Goal: Task Accomplishment & Management: Use online tool/utility

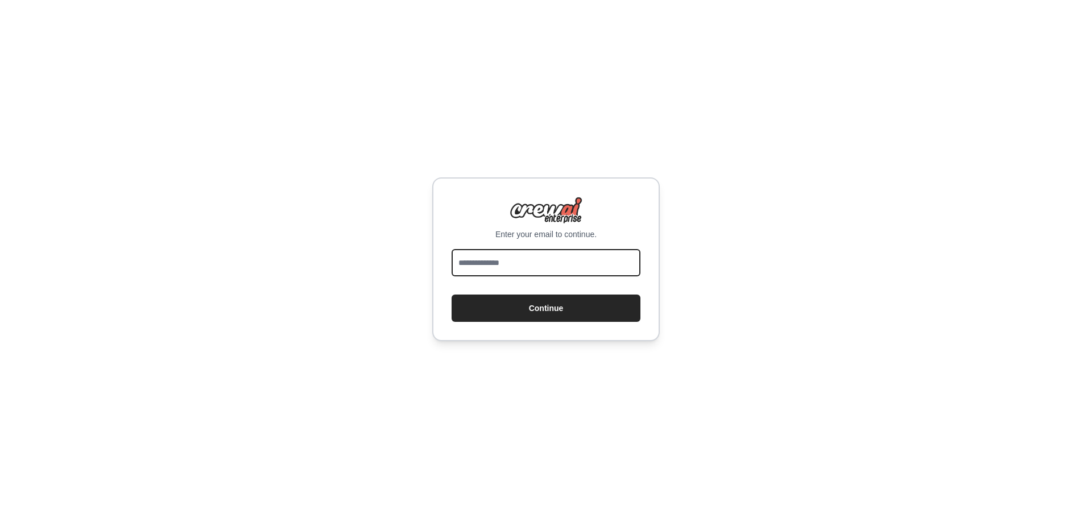
click at [567, 253] on input "email" at bounding box center [546, 262] width 189 height 27
type input "**********"
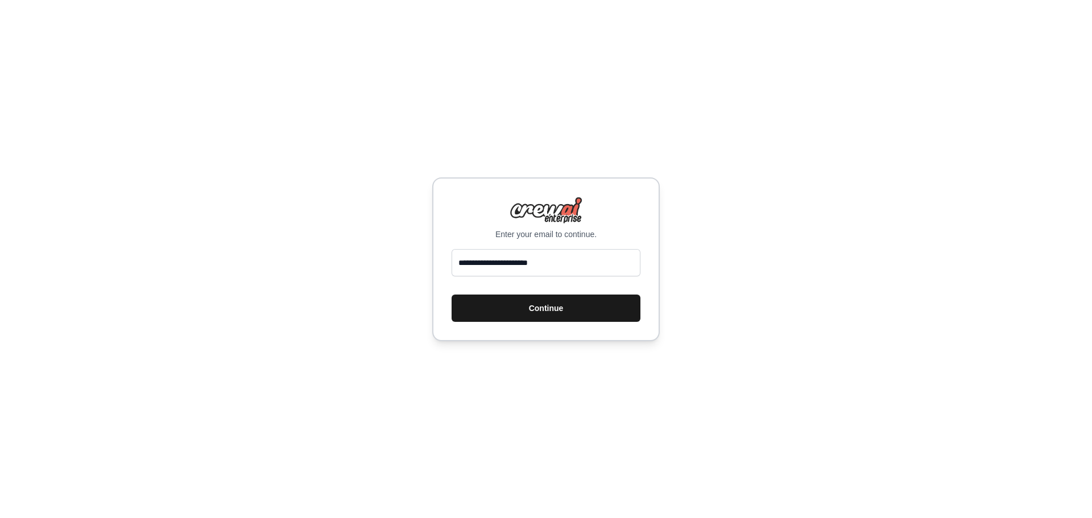
click at [540, 308] on button "Continue" at bounding box center [546, 308] width 189 height 27
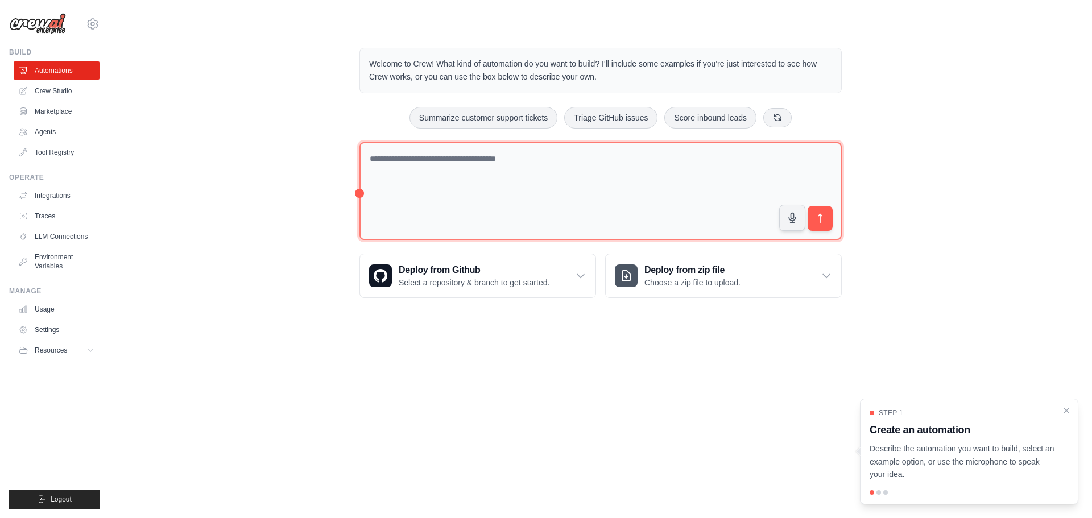
click at [505, 183] on textarea at bounding box center [601, 191] width 482 height 98
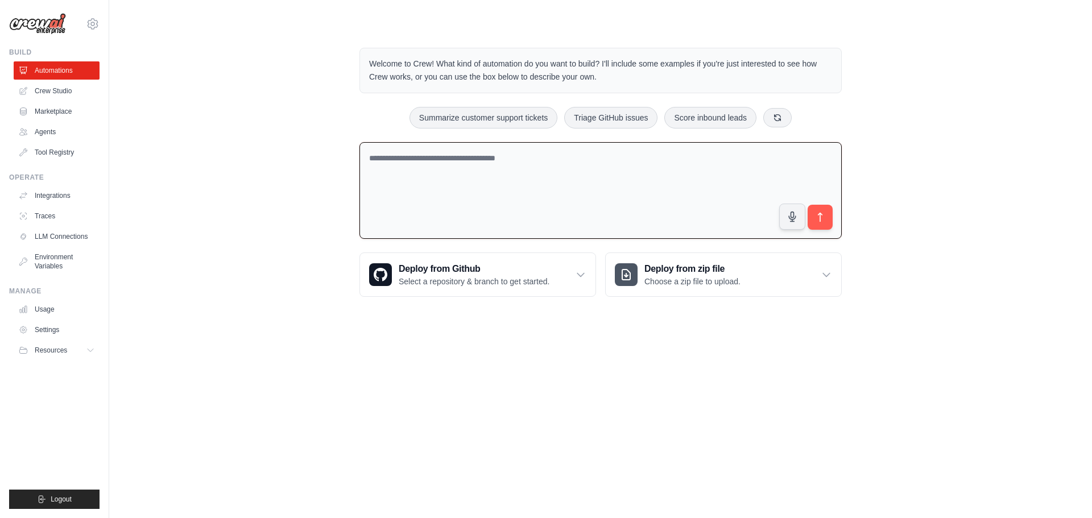
drag, startPoint x: 220, startPoint y: 152, endPoint x: 166, endPoint y: 59, distance: 108.0
click at [219, 152] on div "Welcome to Crew! What kind of automation do you want to build? I'll include som…" at bounding box center [600, 173] width 947 height 286
drag, startPoint x: 276, startPoint y: 167, endPoint x: 276, endPoint y: 158, distance: 8.5
click at [276, 166] on div "Welcome to Crew! What kind of automation do you want to build? I'll include som…" at bounding box center [600, 173] width 947 height 286
click at [74, 89] on link "Crew Studio" at bounding box center [58, 91] width 86 height 18
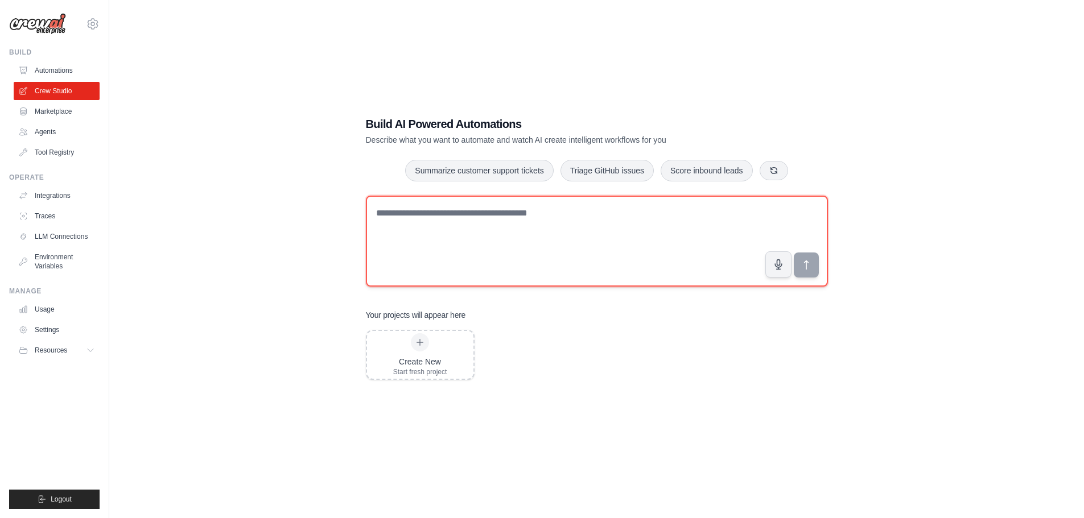
click at [634, 229] on textarea at bounding box center [597, 241] width 462 height 91
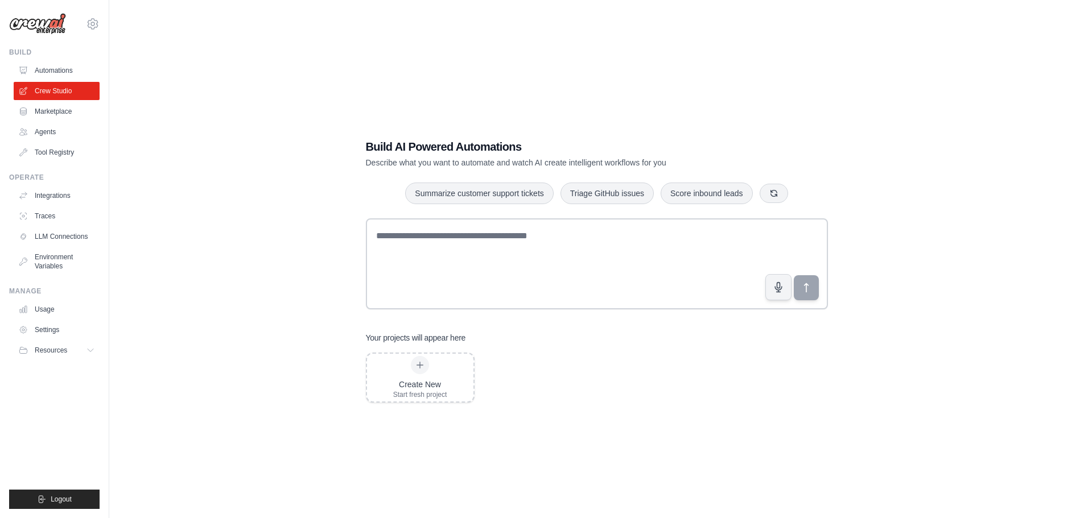
click at [528, 126] on div "Build AI Powered Automations Describe what you want to automate and watch AI cr…" at bounding box center [596, 271] width 489 height 300
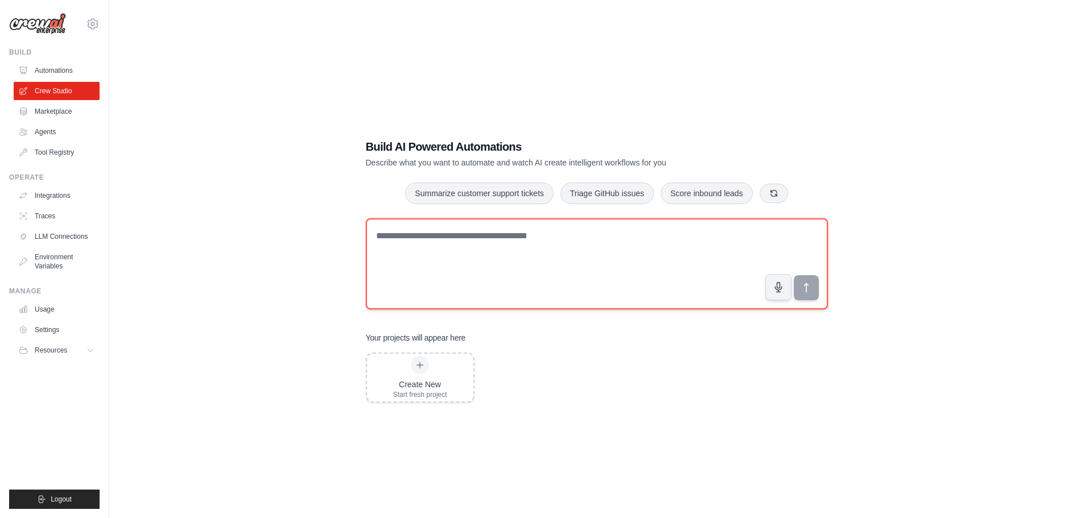
click at [506, 245] on textarea at bounding box center [597, 263] width 462 height 91
click at [509, 249] on textarea at bounding box center [597, 263] width 462 height 91
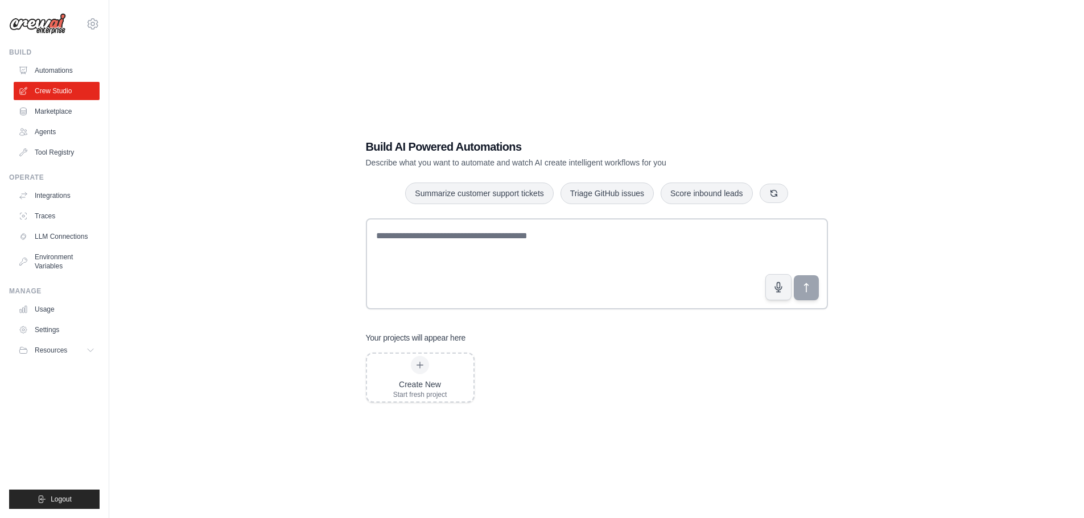
click at [499, 142] on h1 "Build AI Powered Automations" at bounding box center [557, 147] width 382 height 16
click at [49, 121] on ul "Automations Crew Studio Marketplace Agents Tool Registry" at bounding box center [57, 111] width 86 height 100
click at [56, 117] on link "Marketplace" at bounding box center [58, 111] width 86 height 18
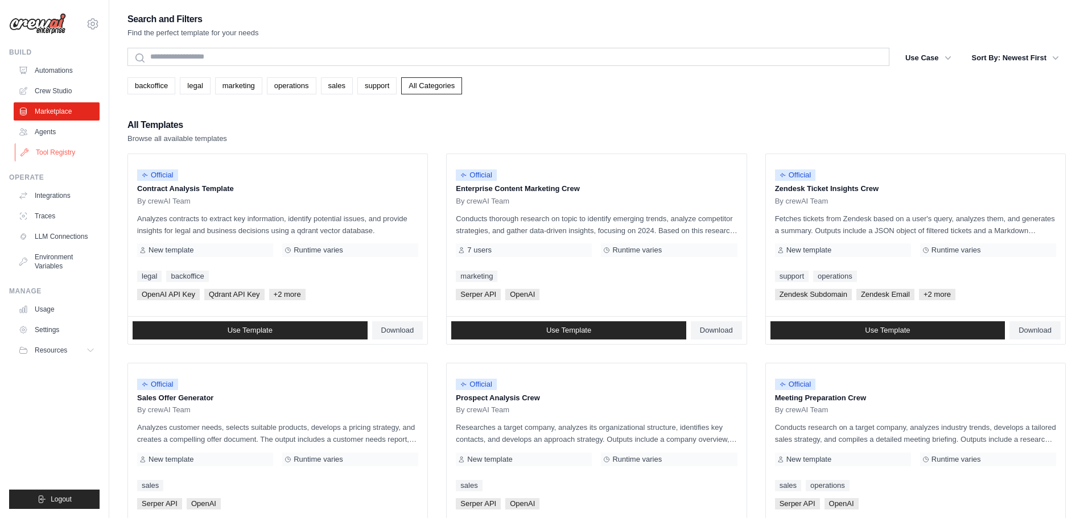
click at [39, 144] on link "Tool Registry" at bounding box center [58, 152] width 86 height 18
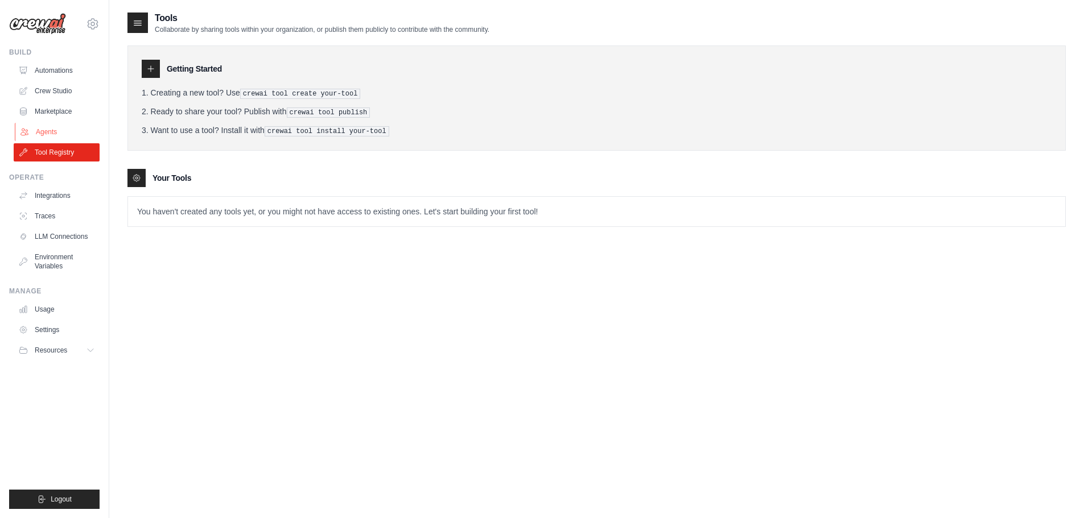
drag, startPoint x: 42, startPoint y: 144, endPoint x: 52, endPoint y: 139, distance: 10.9
click at [49, 141] on ul "Automations Crew Studio Marketplace Agents Tool Registry" at bounding box center [57, 111] width 86 height 100
click at [78, 126] on link "Agents" at bounding box center [58, 132] width 86 height 18
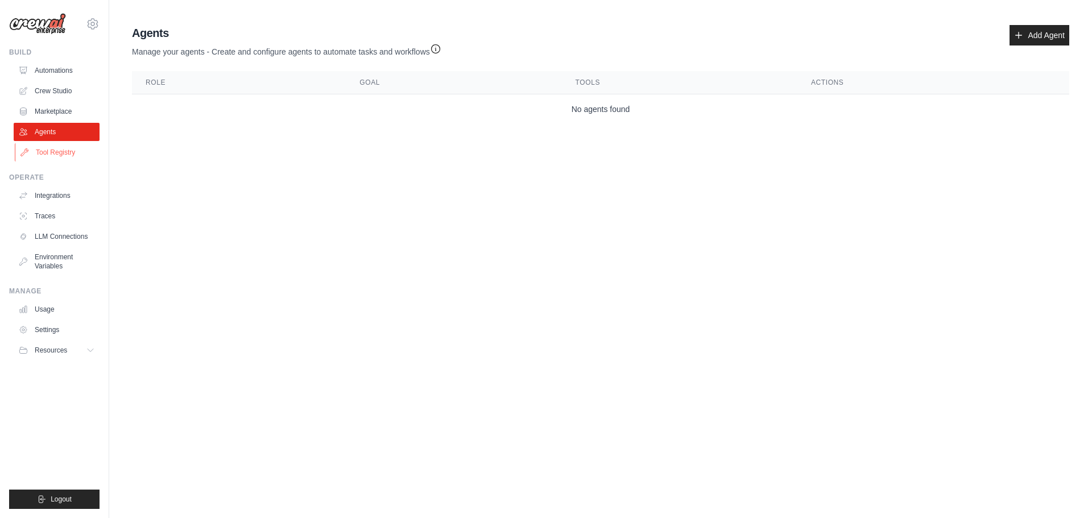
click at [85, 152] on link "Tool Registry" at bounding box center [58, 152] width 86 height 18
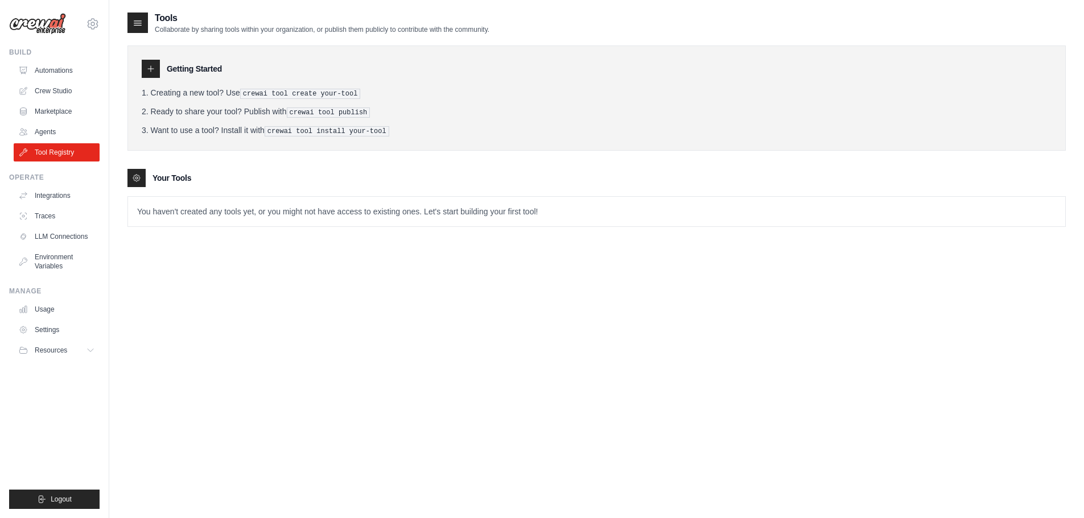
click at [86, 205] on ul "Integrations Traces LLM Connections Environment Variables" at bounding box center [57, 231] width 86 height 89
click at [75, 201] on link "Integrations" at bounding box center [58, 196] width 86 height 18
click at [63, 213] on link "Traces" at bounding box center [58, 216] width 86 height 18
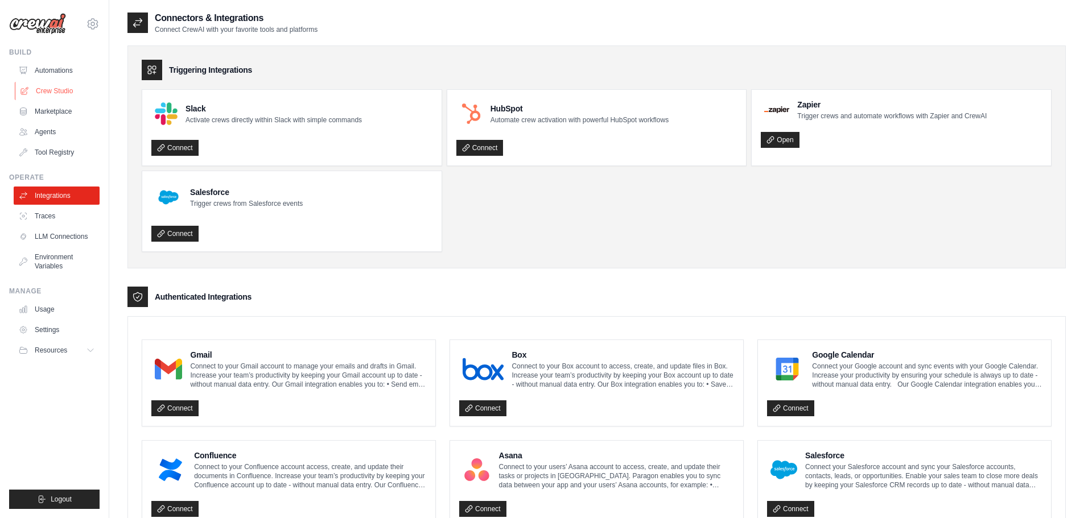
click at [51, 88] on link "Crew Studio" at bounding box center [58, 91] width 86 height 18
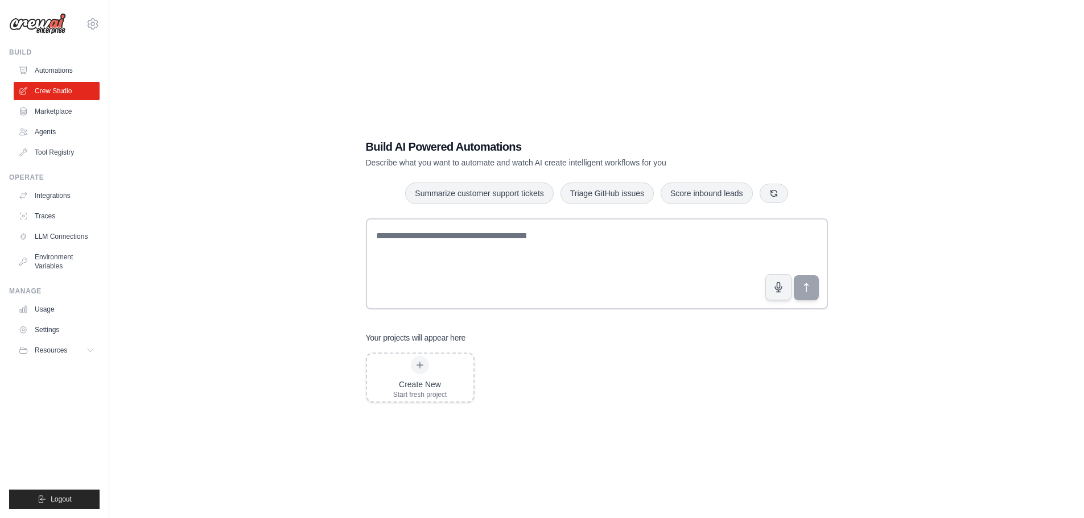
click at [945, 82] on div "Build AI Powered Automations Describe what you want to automate and watch AI cr…" at bounding box center [596, 270] width 938 height 518
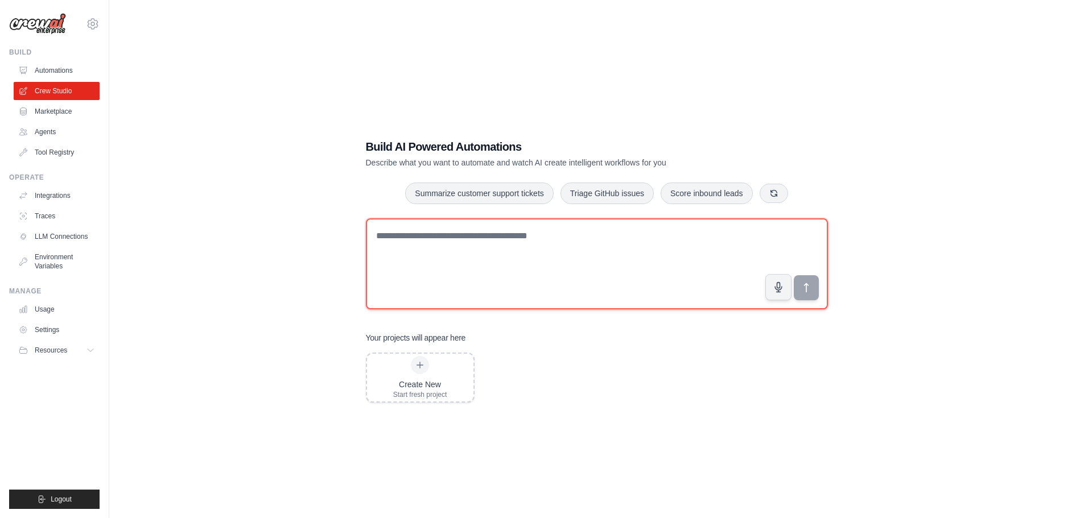
click at [683, 250] on textarea at bounding box center [597, 263] width 462 height 91
click at [687, 246] on textarea at bounding box center [597, 263] width 462 height 91
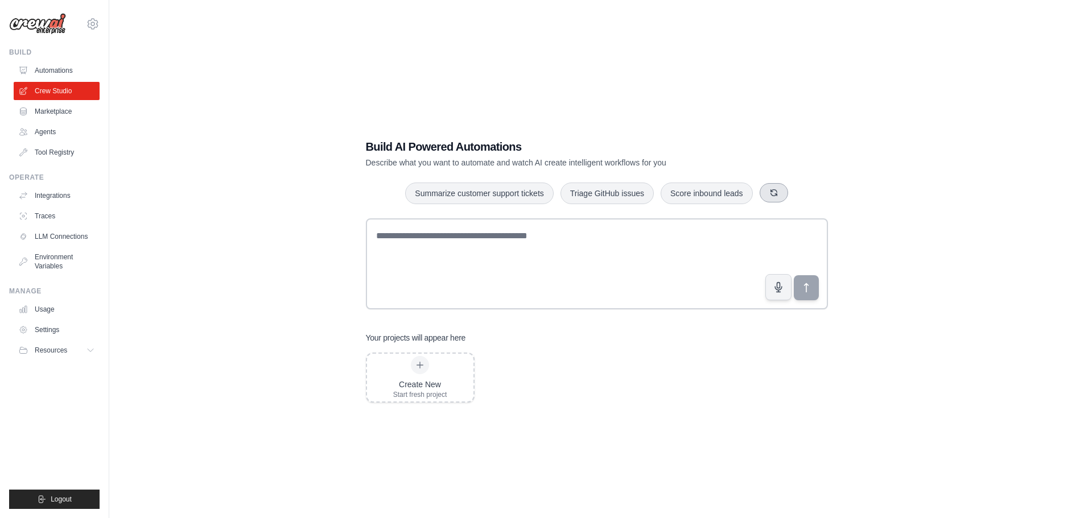
click at [776, 192] on icon "button" at bounding box center [773, 192] width 6 height 6
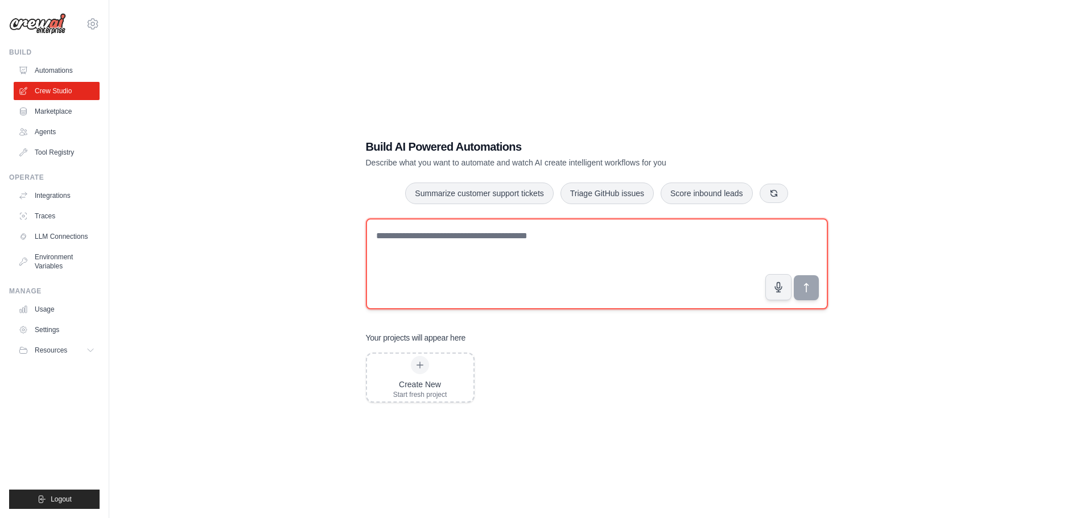
click at [431, 247] on textarea at bounding box center [597, 263] width 462 height 91
drag, startPoint x: 710, startPoint y: 251, endPoint x: 702, endPoint y: 247, distance: 8.7
click at [708, 250] on textarea at bounding box center [597, 263] width 462 height 91
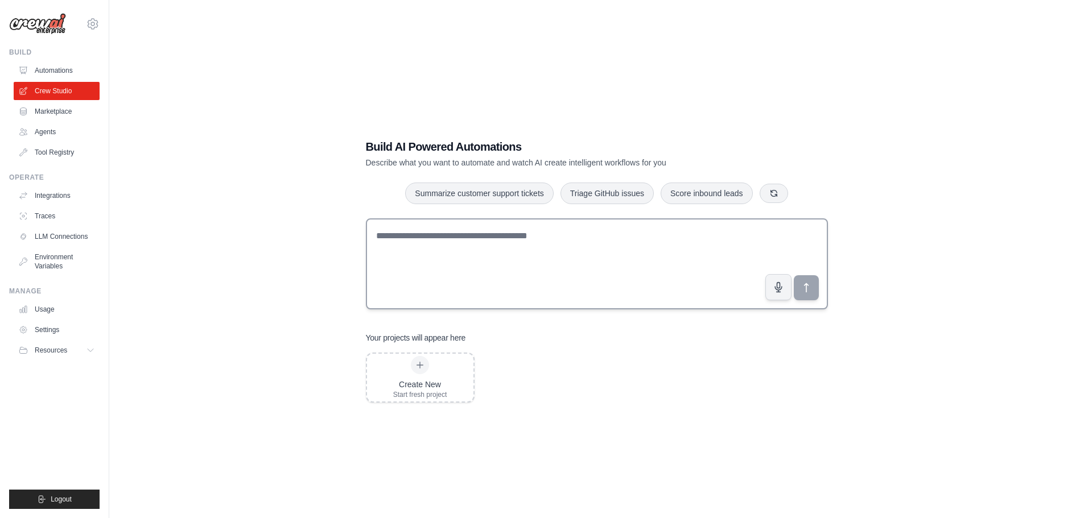
drag, startPoint x: 499, startPoint y: 190, endPoint x: 507, endPoint y: 234, distance: 45.2
click at [507, 232] on div "Build AI Powered Automations Describe what you want to automate and watch AI cr…" at bounding box center [596, 271] width 489 height 300
drag, startPoint x: 512, startPoint y: 192, endPoint x: 548, endPoint y: 262, distance: 79.1
click at [547, 261] on div "Build AI Powered Automations Describe what you want to automate and watch AI cr…" at bounding box center [596, 271] width 489 height 300
click at [782, 193] on button "button" at bounding box center [773, 192] width 28 height 19
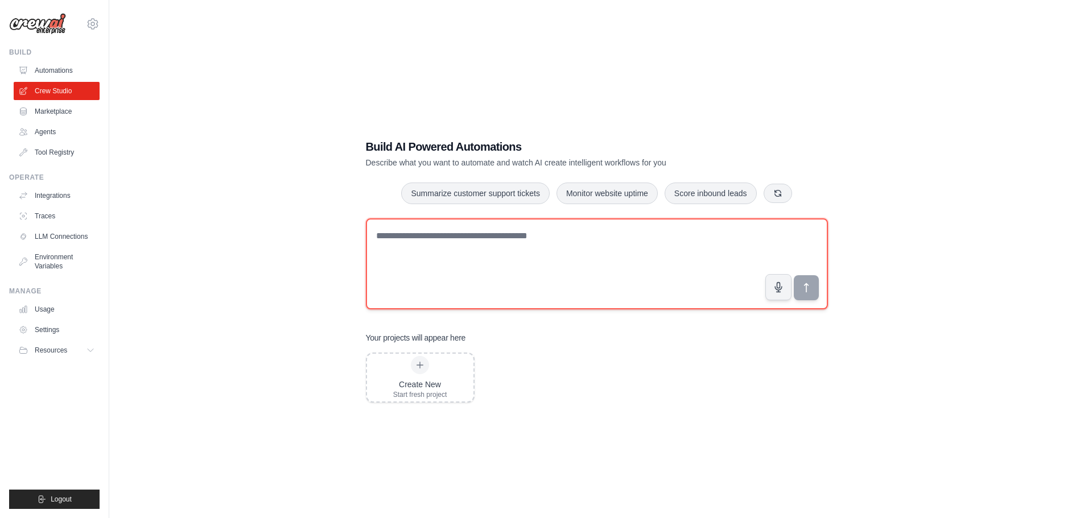
click at [647, 270] on textarea at bounding box center [597, 263] width 462 height 91
click at [558, 273] on textarea at bounding box center [597, 263] width 462 height 91
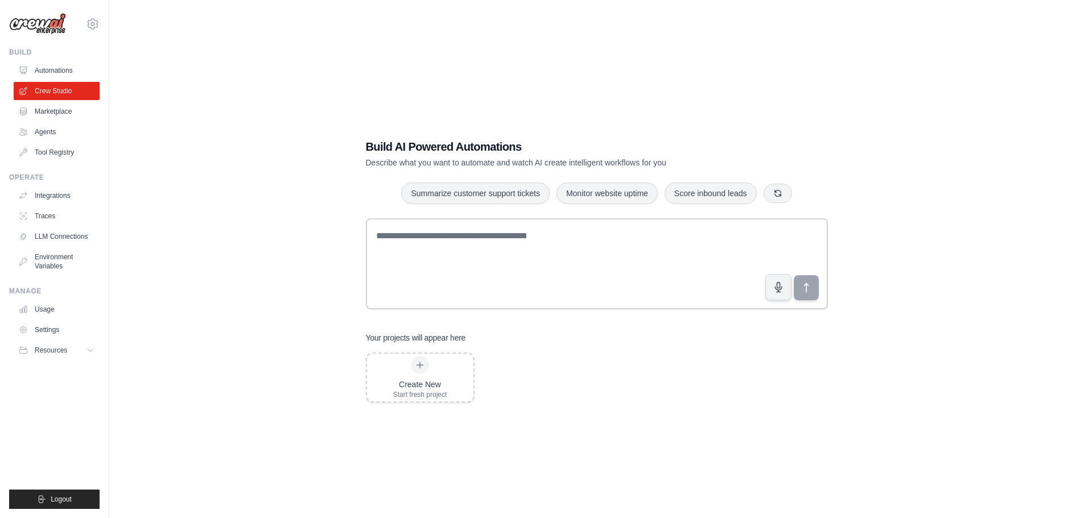
click at [435, 139] on div "Build AI Powered Automations Describe what you want to automate and watch AI cr…" at bounding box center [596, 271] width 489 height 300
click at [428, 175] on div "Build AI Powered Automations Describe what you want to automate and watch AI cr…" at bounding box center [596, 271] width 489 height 300
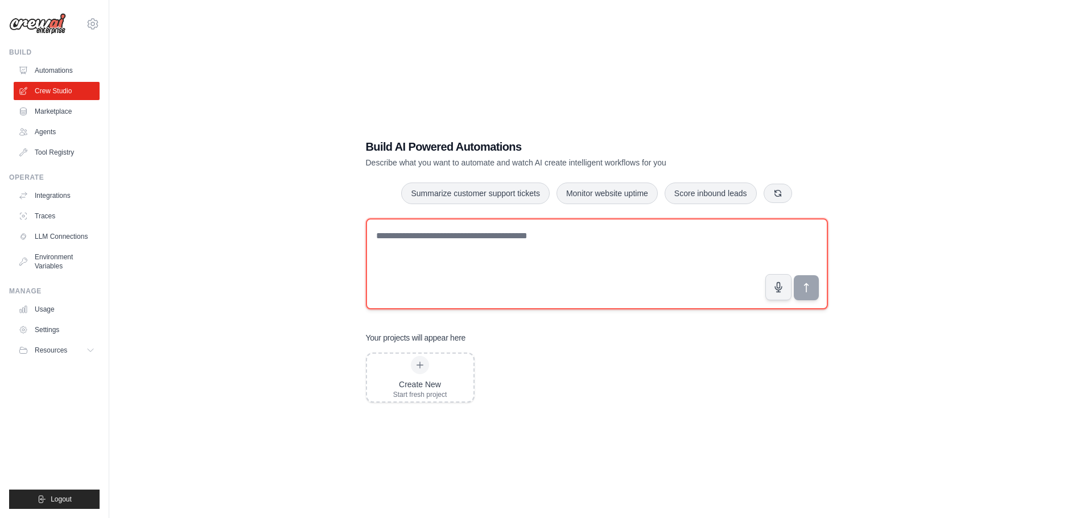
click at [424, 261] on textarea at bounding box center [597, 263] width 462 height 91
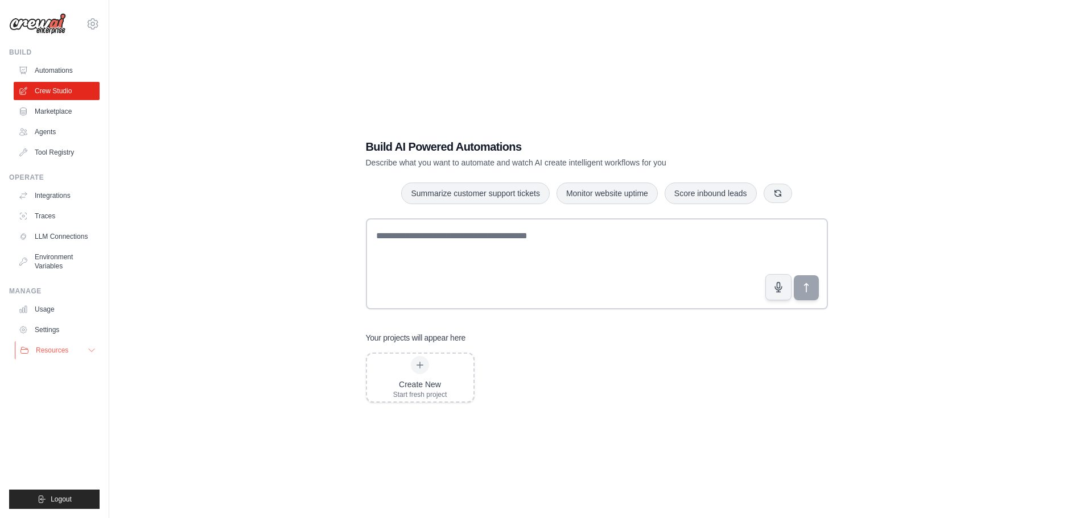
click at [93, 356] on button "Resources" at bounding box center [58, 350] width 86 height 18
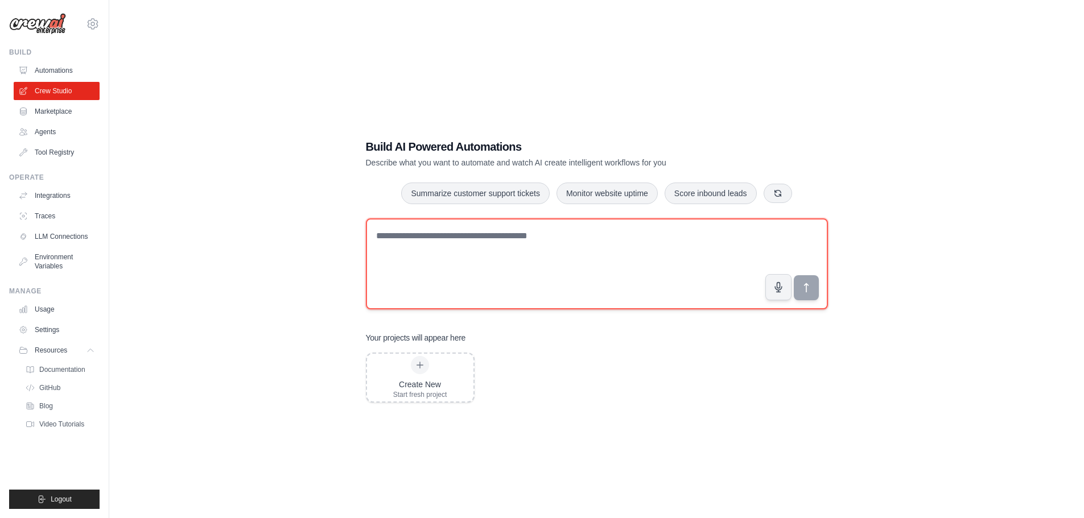
click at [687, 285] on textarea at bounding box center [597, 263] width 462 height 91
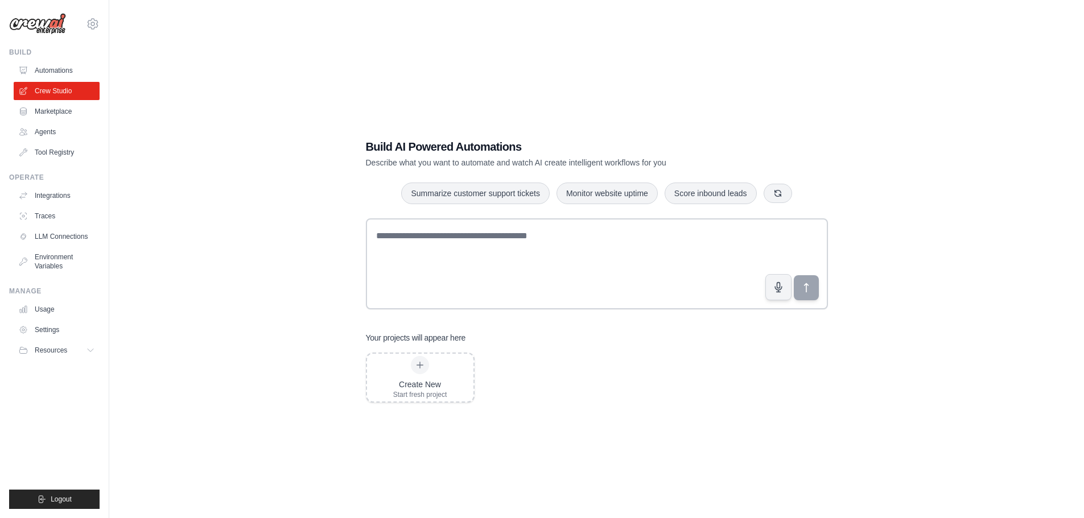
click at [514, 163] on p "Describe what you want to automate and watch AI create intelligent workflows fo…" at bounding box center [557, 162] width 382 height 11
click at [46, 193] on link "Integrations" at bounding box center [58, 196] width 86 height 18
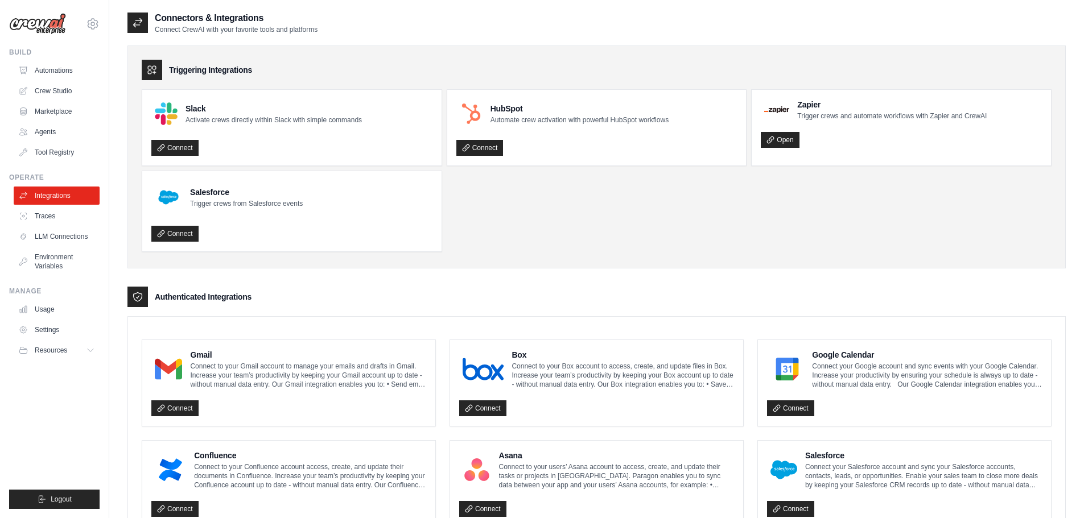
click at [701, 184] on ul "Slack Activate crews directly within Slack with simple commands Connect HubSpot…" at bounding box center [597, 170] width 910 height 163
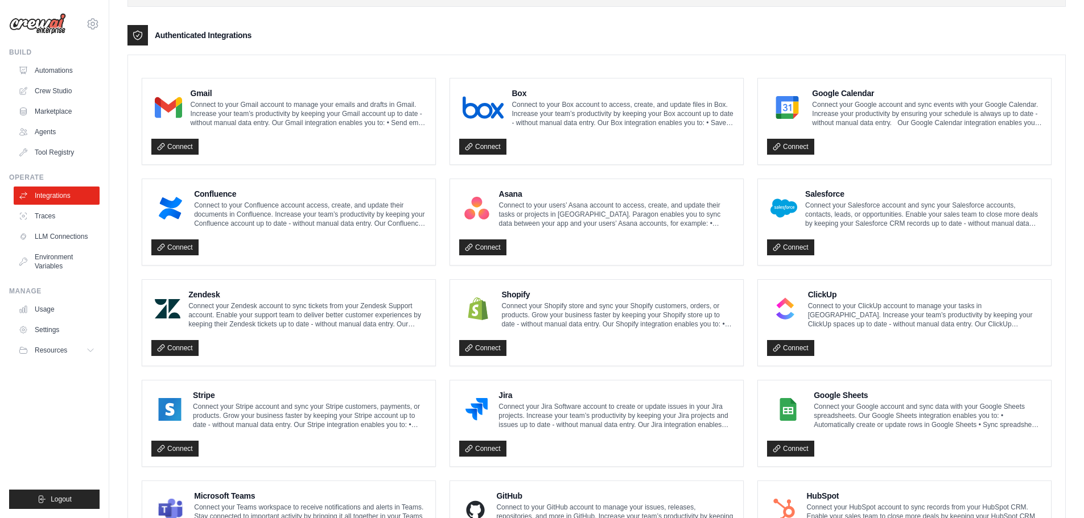
scroll to position [210, 0]
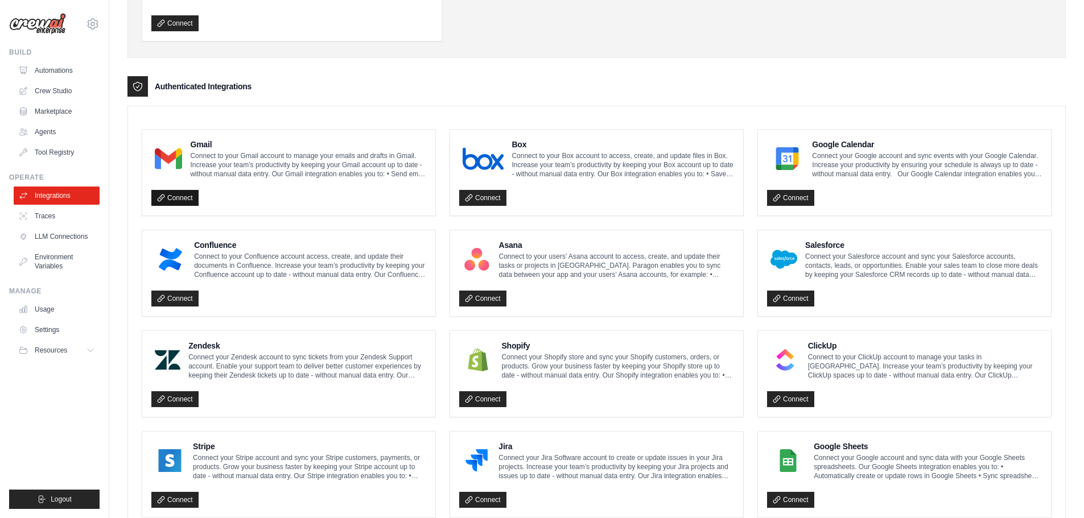
click at [184, 194] on link "Connect" at bounding box center [174, 198] width 47 height 16
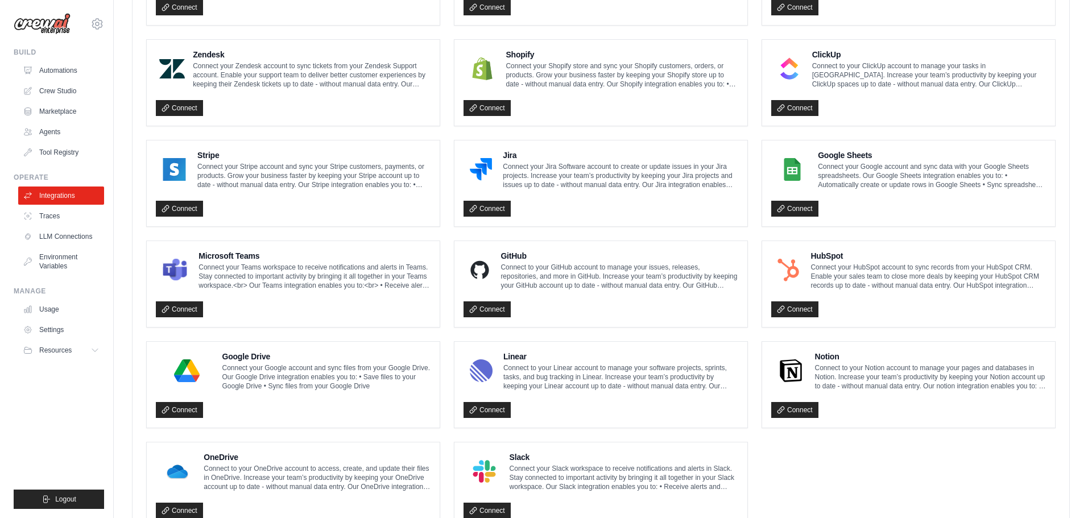
scroll to position [552, 0]
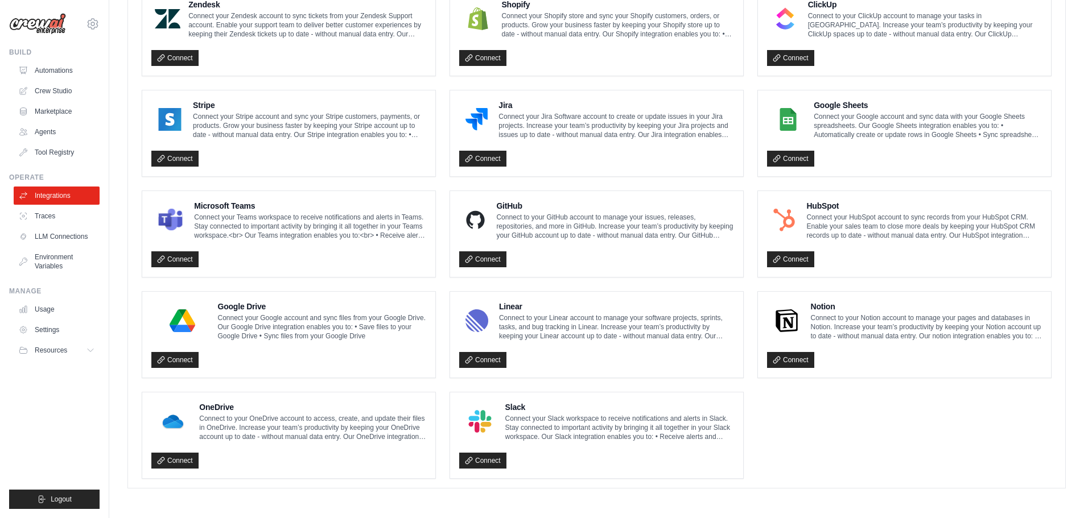
click at [965, 429] on ul "Gmail Connect to your Gmail account to manage your emails and drafts in Gmail. …" at bounding box center [597, 133] width 910 height 691
click at [853, 432] on ul "Gmail Connect to your Gmail account to manage your emails and drafts in Gmail. …" at bounding box center [597, 133] width 910 height 691
click at [180, 360] on link "Connect" at bounding box center [174, 360] width 47 height 16
click at [809, 360] on link "Connect" at bounding box center [790, 360] width 47 height 16
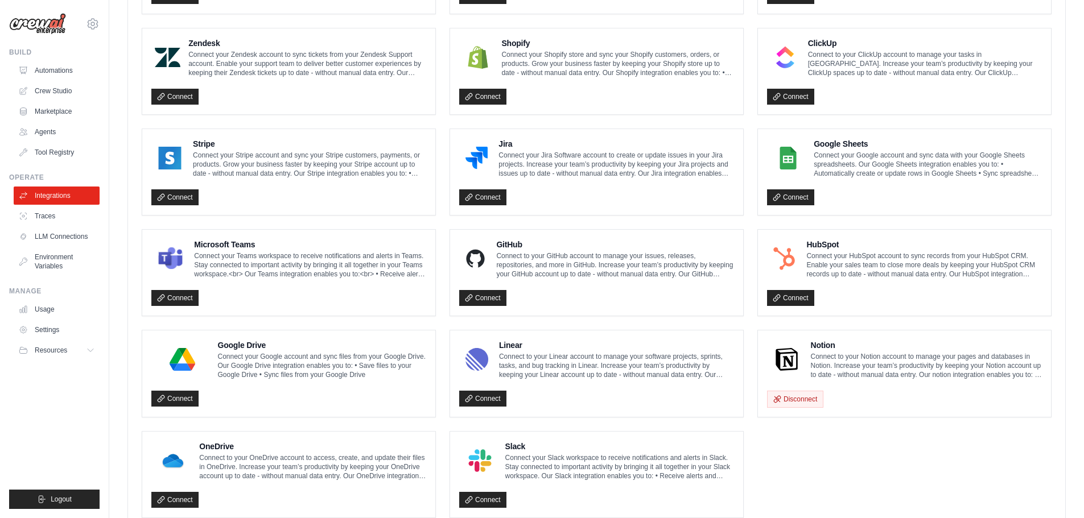
drag, startPoint x: 61, startPoint y: 91, endPoint x: 134, endPoint y: 78, distance: 73.4
click at [61, 91] on link "Crew Studio" at bounding box center [57, 91] width 86 height 18
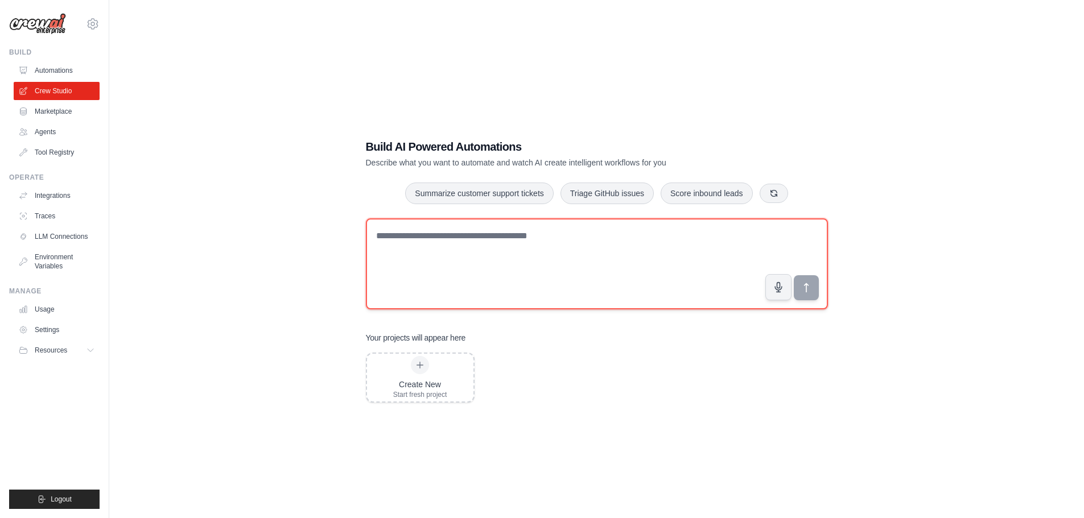
click at [523, 249] on textarea at bounding box center [597, 263] width 462 height 91
click at [539, 246] on textarea at bounding box center [597, 263] width 462 height 91
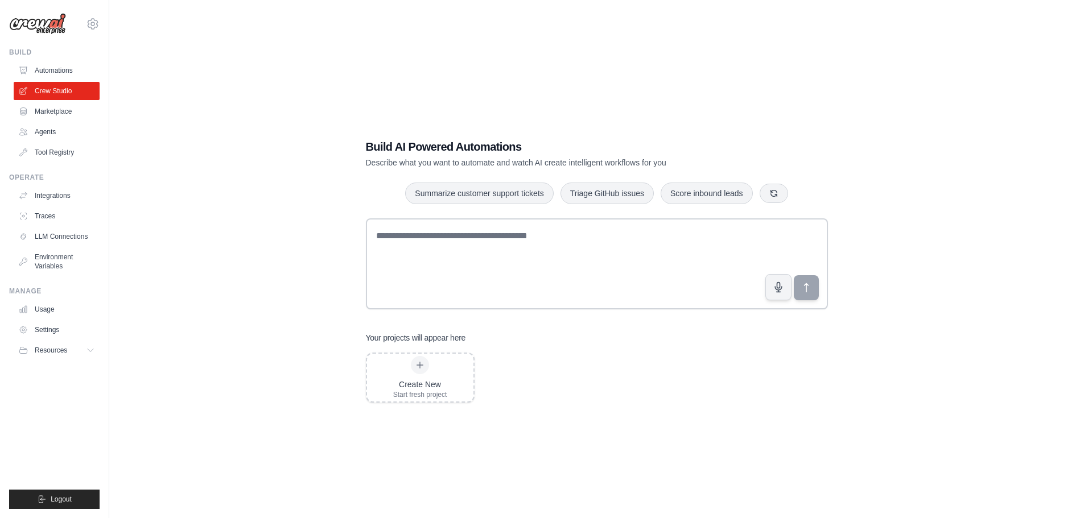
click at [622, 115] on div "Build AI Powered Automations Describe what you want to automate and watch AI cr…" at bounding box center [596, 270] width 938 height 518
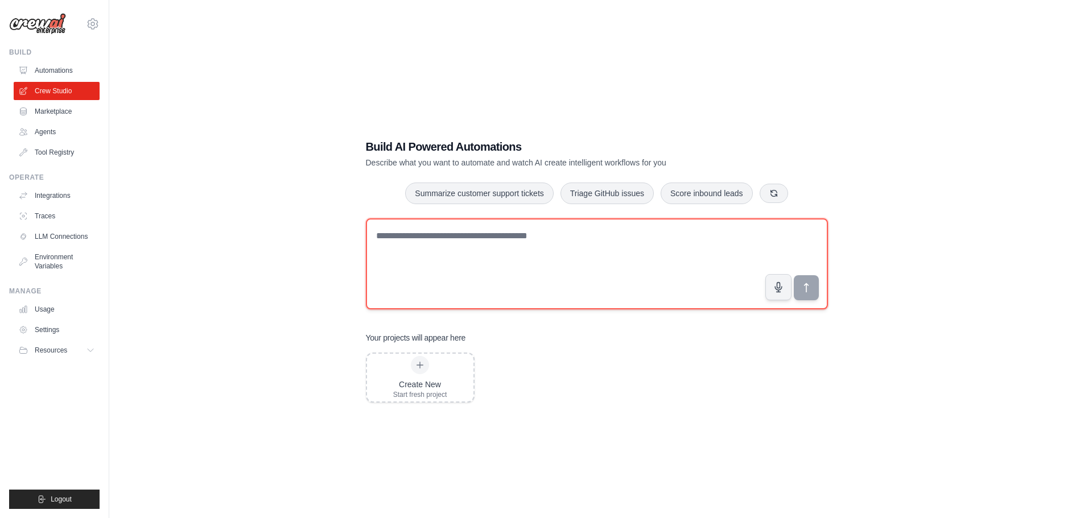
click at [728, 271] on textarea at bounding box center [597, 263] width 462 height 91
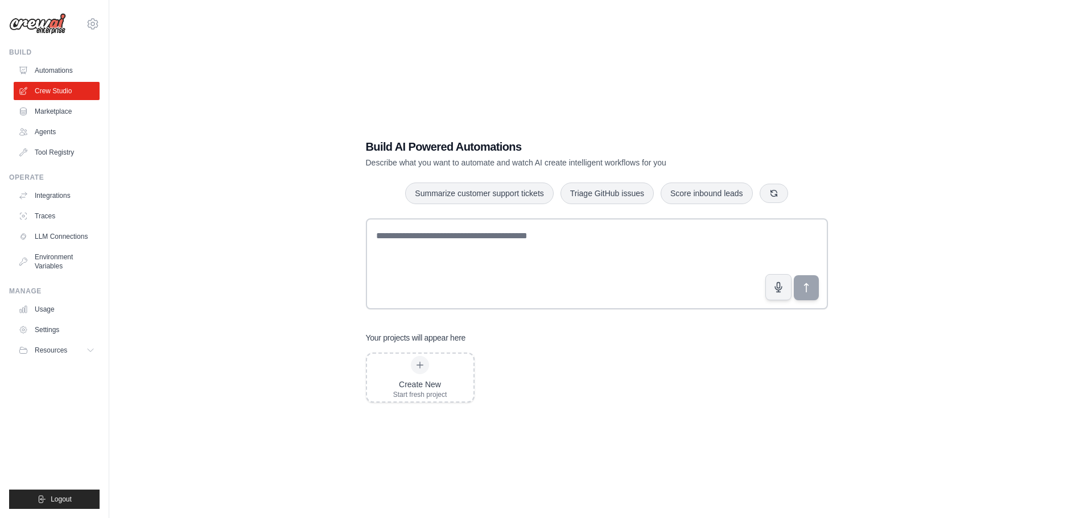
click at [1017, 111] on div "Build AI Powered Automations Describe what you want to automate and watch AI cr…" at bounding box center [596, 270] width 938 height 518
click at [995, 202] on div "Build AI Powered Automations Describe what you want to automate and watch AI cr…" at bounding box center [596, 270] width 938 height 518
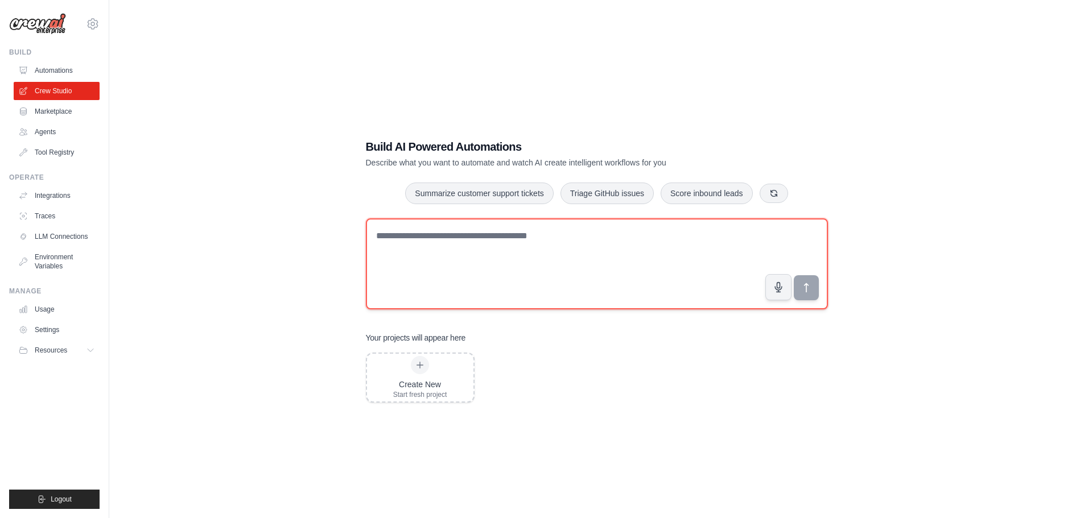
drag, startPoint x: 513, startPoint y: 292, endPoint x: 517, endPoint y: 284, distance: 9.2
click at [513, 291] on textarea at bounding box center [597, 263] width 462 height 91
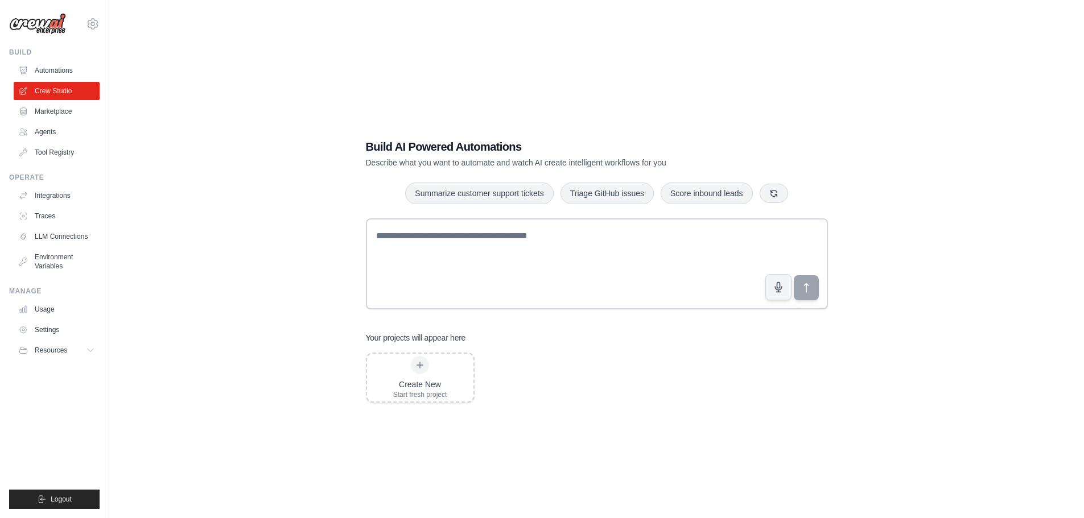
click at [498, 124] on div "Build AI Powered Automations Describe what you want to automate and watch AI cr…" at bounding box center [596, 271] width 489 height 300
click at [439, 374] on div "Create New Start fresh project" at bounding box center [420, 377] width 54 height 43
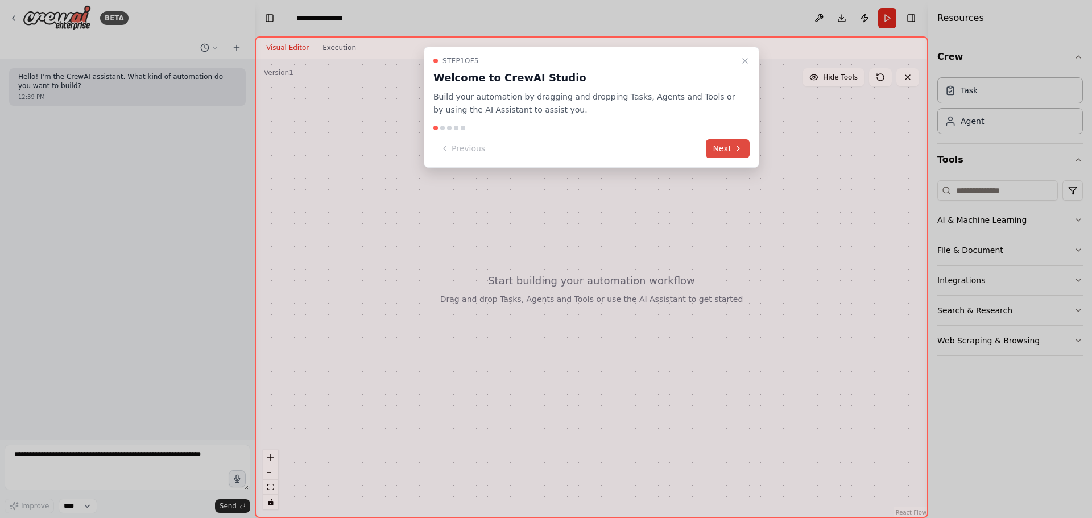
click at [733, 148] on button "Next" at bounding box center [728, 148] width 44 height 19
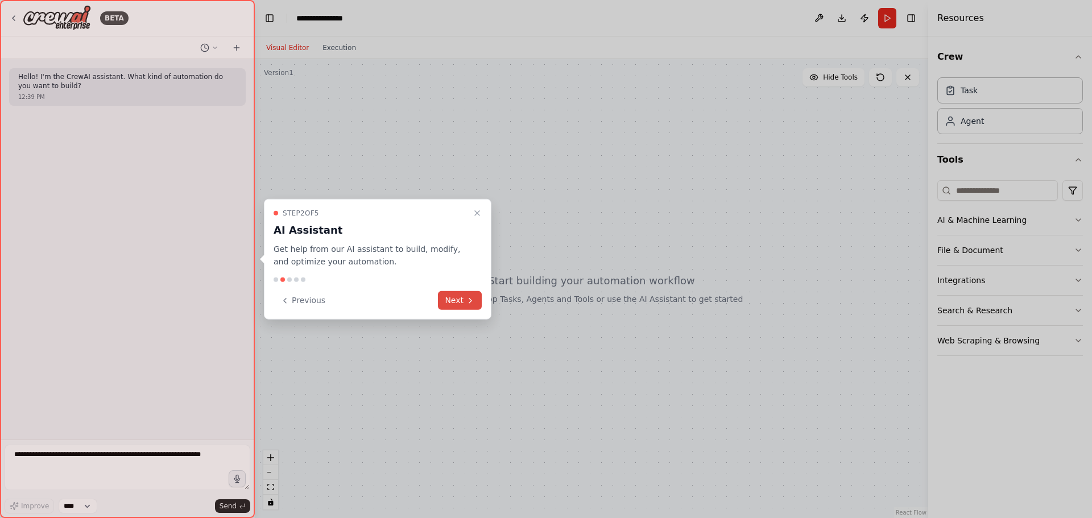
click at [465, 309] on button "Next" at bounding box center [460, 300] width 44 height 19
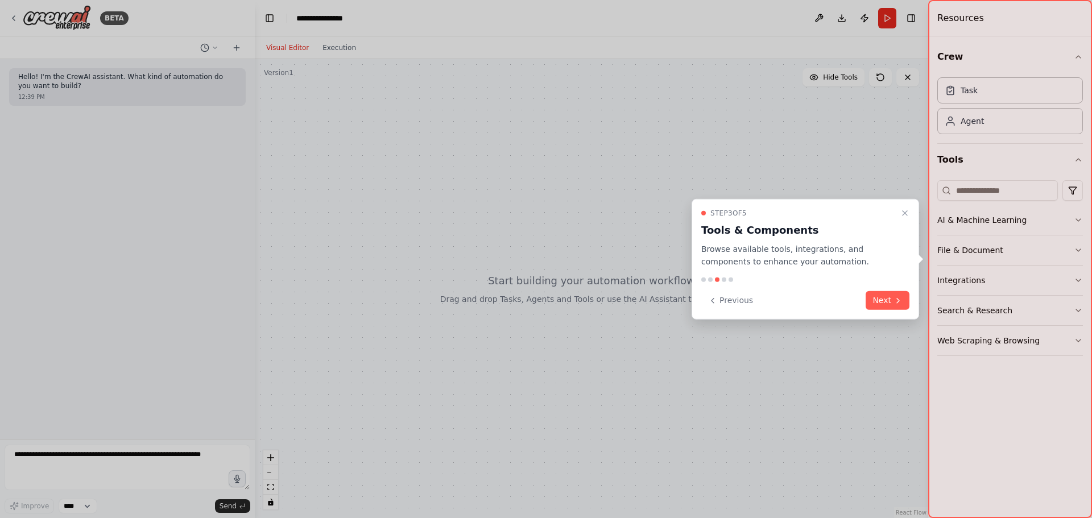
click at [885, 300] on button "Next" at bounding box center [888, 300] width 44 height 19
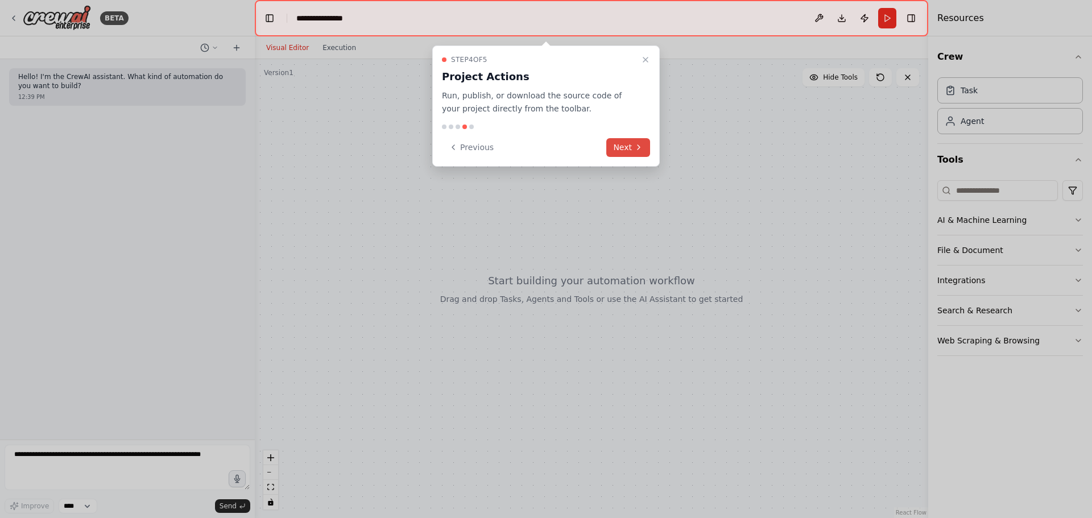
click at [645, 150] on button "Next" at bounding box center [628, 147] width 44 height 19
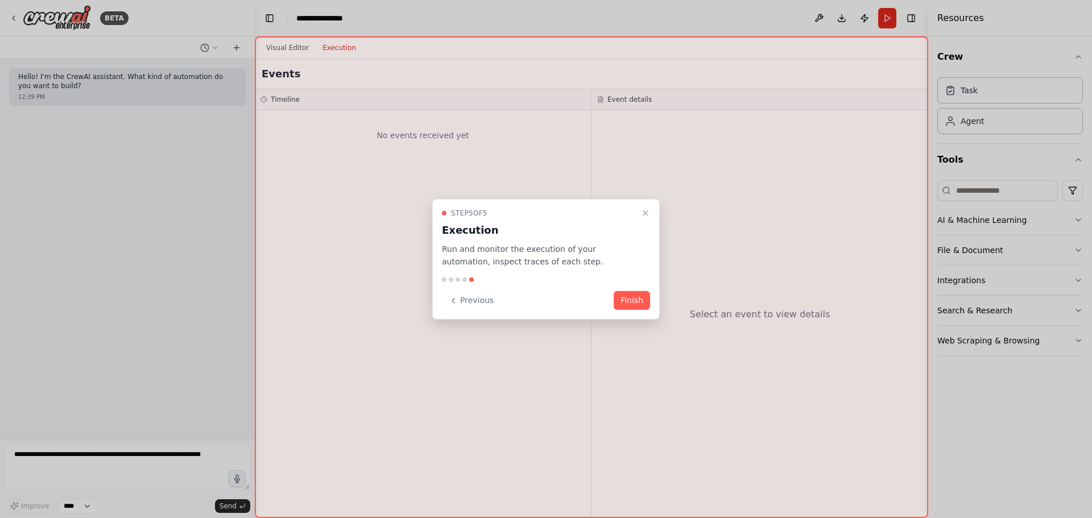
click at [624, 298] on button "Finish" at bounding box center [632, 300] width 36 height 19
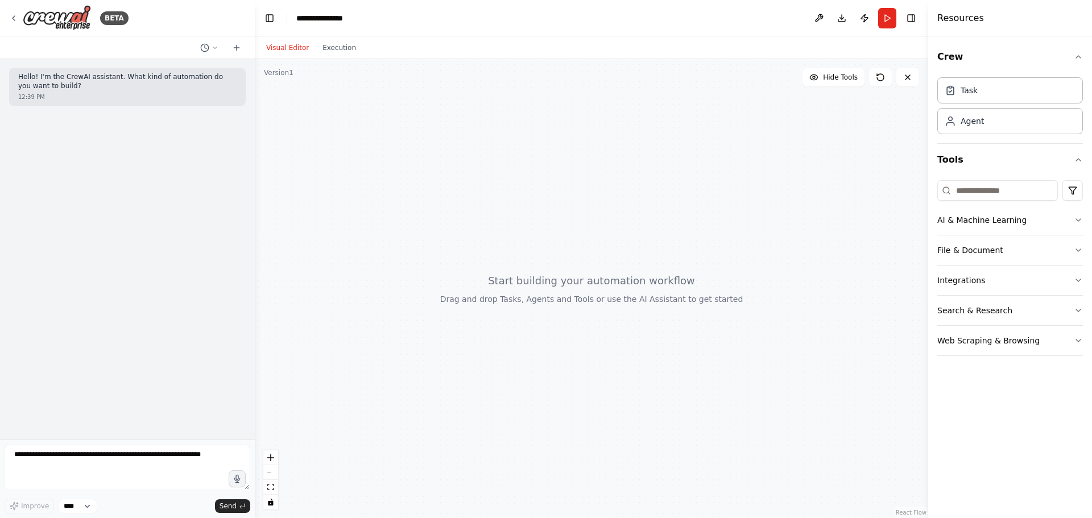
drag, startPoint x: 643, startPoint y: 185, endPoint x: 651, endPoint y: 204, distance: 20.4
click at [651, 204] on div at bounding box center [592, 288] width 674 height 459
click at [866, 18] on button "Publish" at bounding box center [865, 18] width 18 height 20
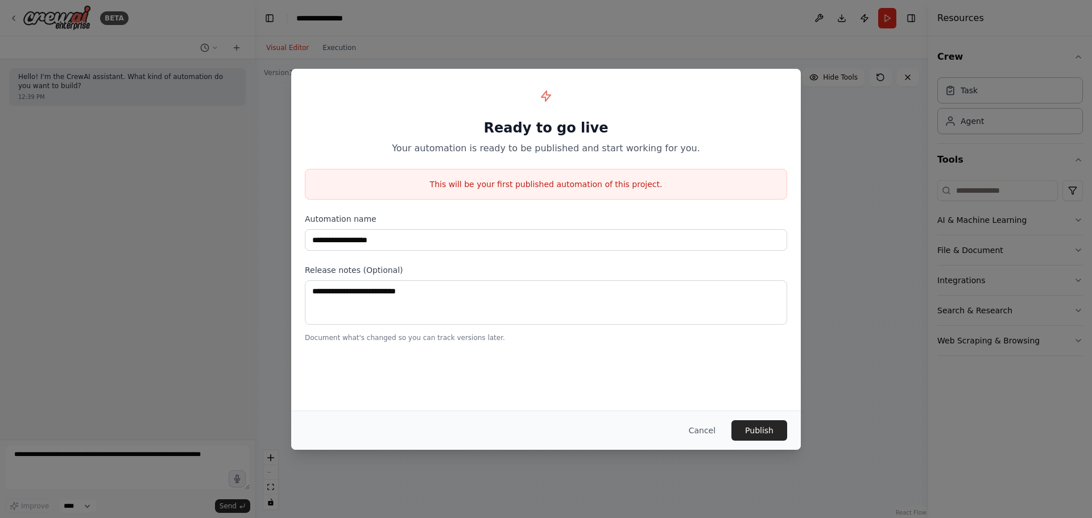
click at [687, 39] on div "**********" at bounding box center [546, 259] width 1092 height 518
click at [698, 436] on button "Cancel" at bounding box center [702, 430] width 45 height 20
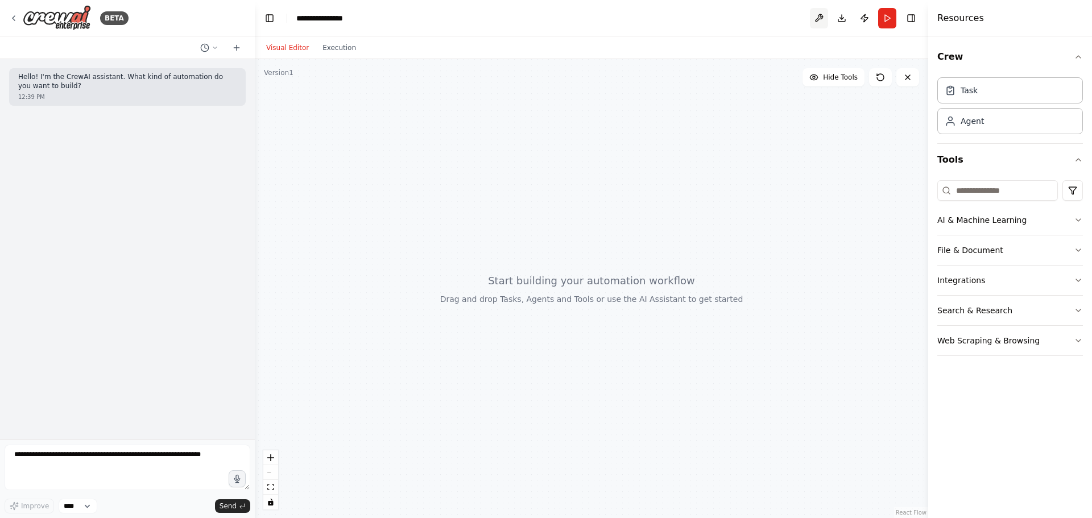
click at [817, 18] on button at bounding box center [819, 18] width 18 height 20
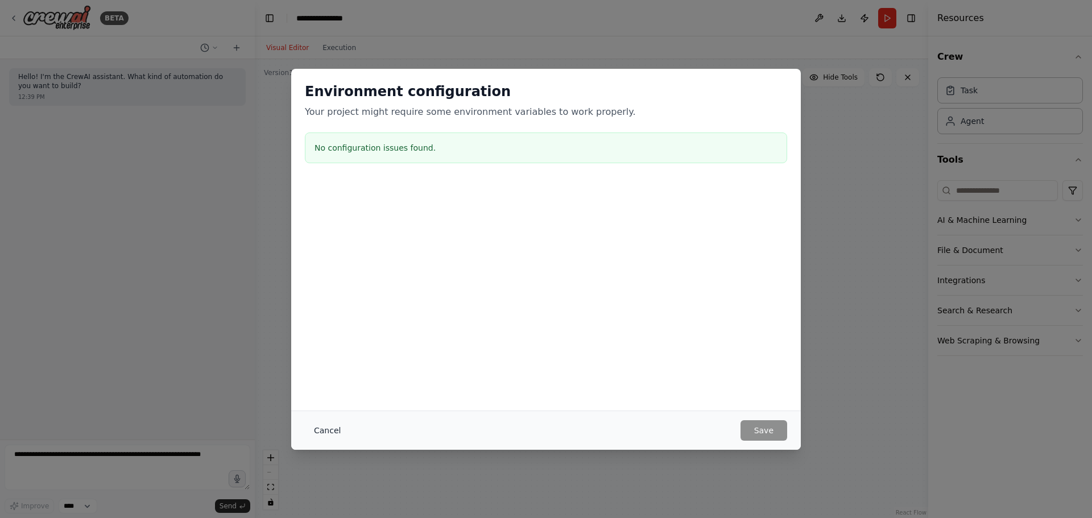
click at [327, 434] on button "Cancel" at bounding box center [327, 430] width 45 height 20
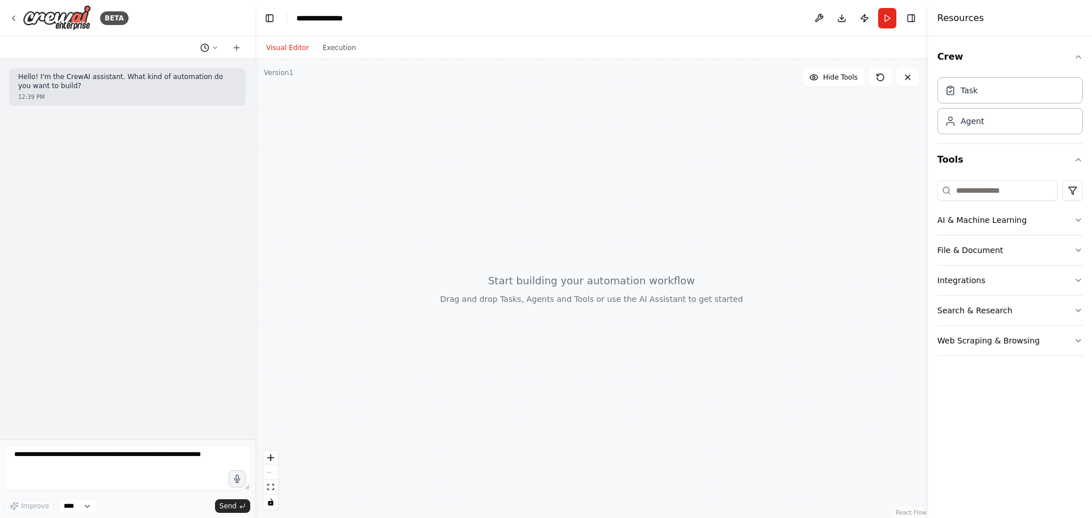
click at [215, 47] on icon at bounding box center [215, 47] width 7 height 7
click at [215, 43] on div at bounding box center [127, 259] width 255 height 518
click at [146, 143] on div "Hello! I'm the CrewAI assistant. What kind of automation do you want to build? …" at bounding box center [127, 249] width 255 height 381
click at [799, 135] on div at bounding box center [592, 288] width 674 height 459
click at [1035, 279] on button "Integrations" at bounding box center [1010, 281] width 146 height 30
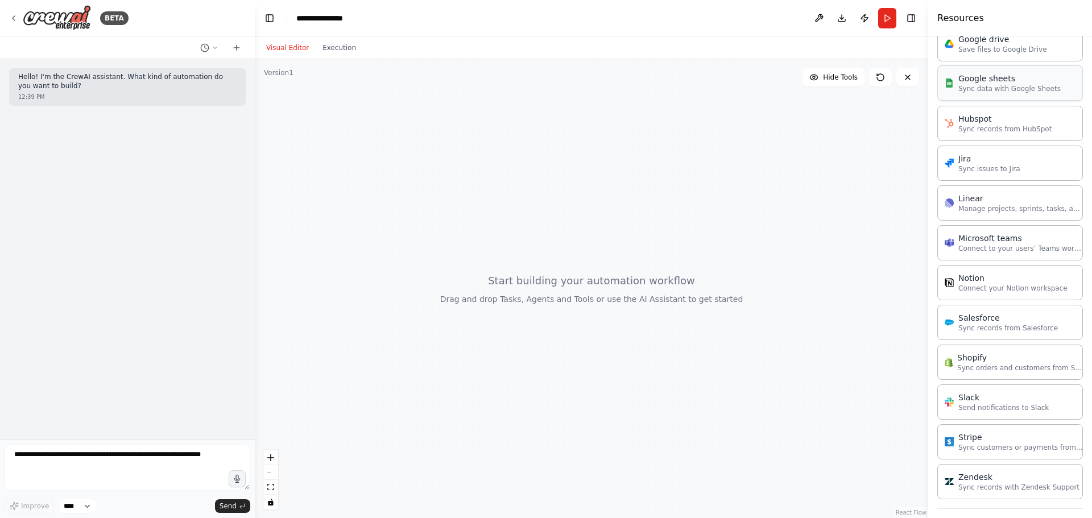
scroll to position [622, 0]
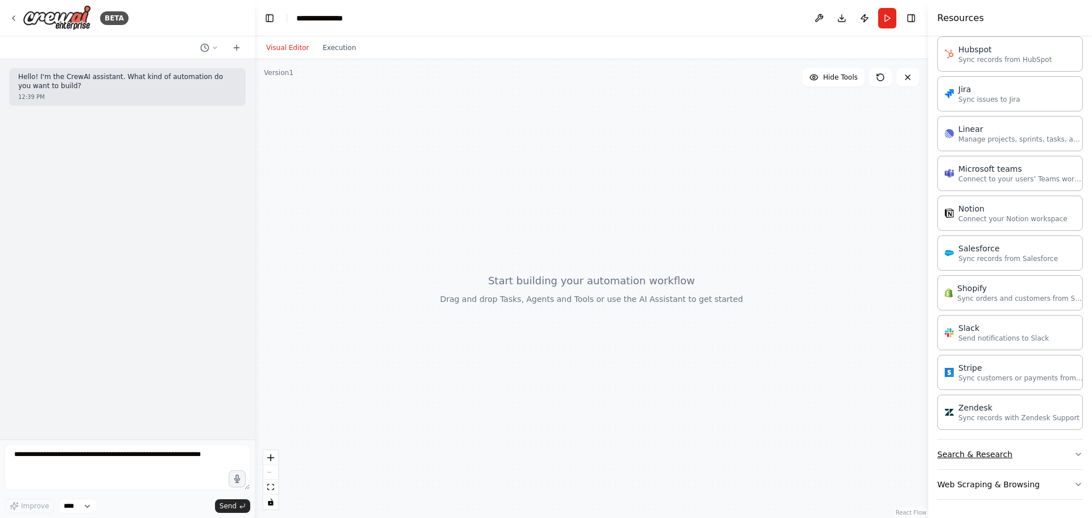
click at [1026, 451] on button "Search & Research" at bounding box center [1010, 455] width 146 height 30
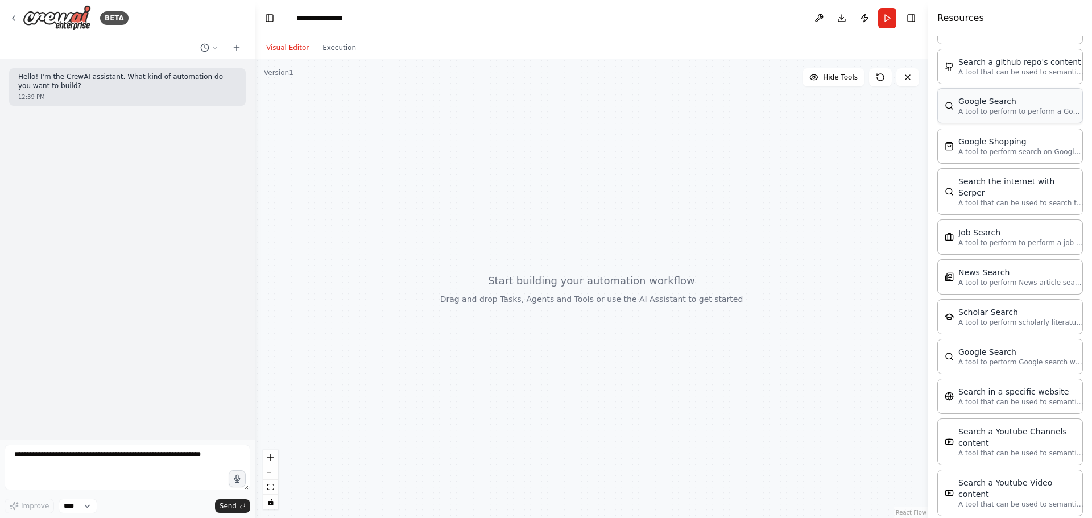
scroll to position [1200, 0]
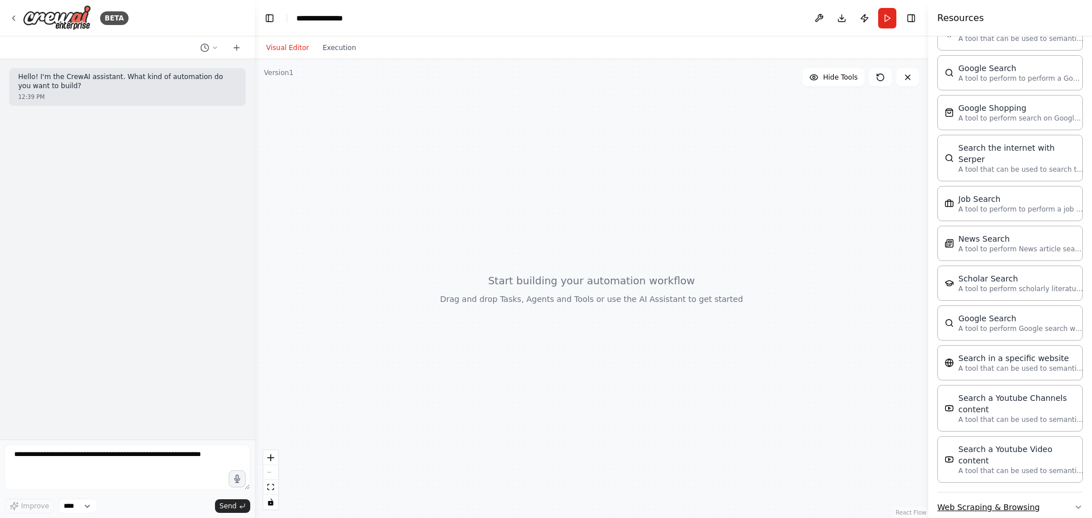
click at [1011, 493] on button "Web Scraping & Browsing" at bounding box center [1010, 508] width 146 height 30
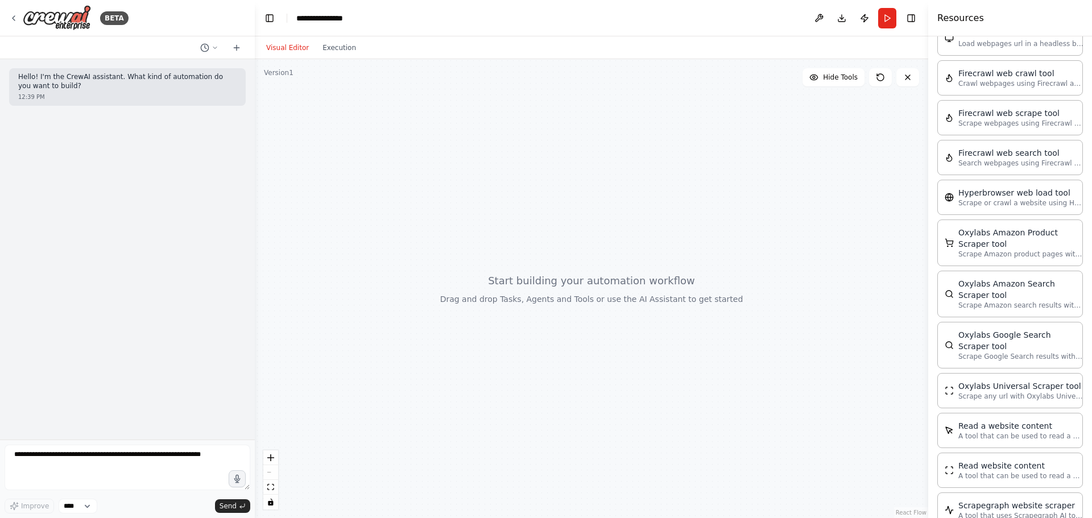
scroll to position [1800, 0]
